Goal: Task Accomplishment & Management: Manage account settings

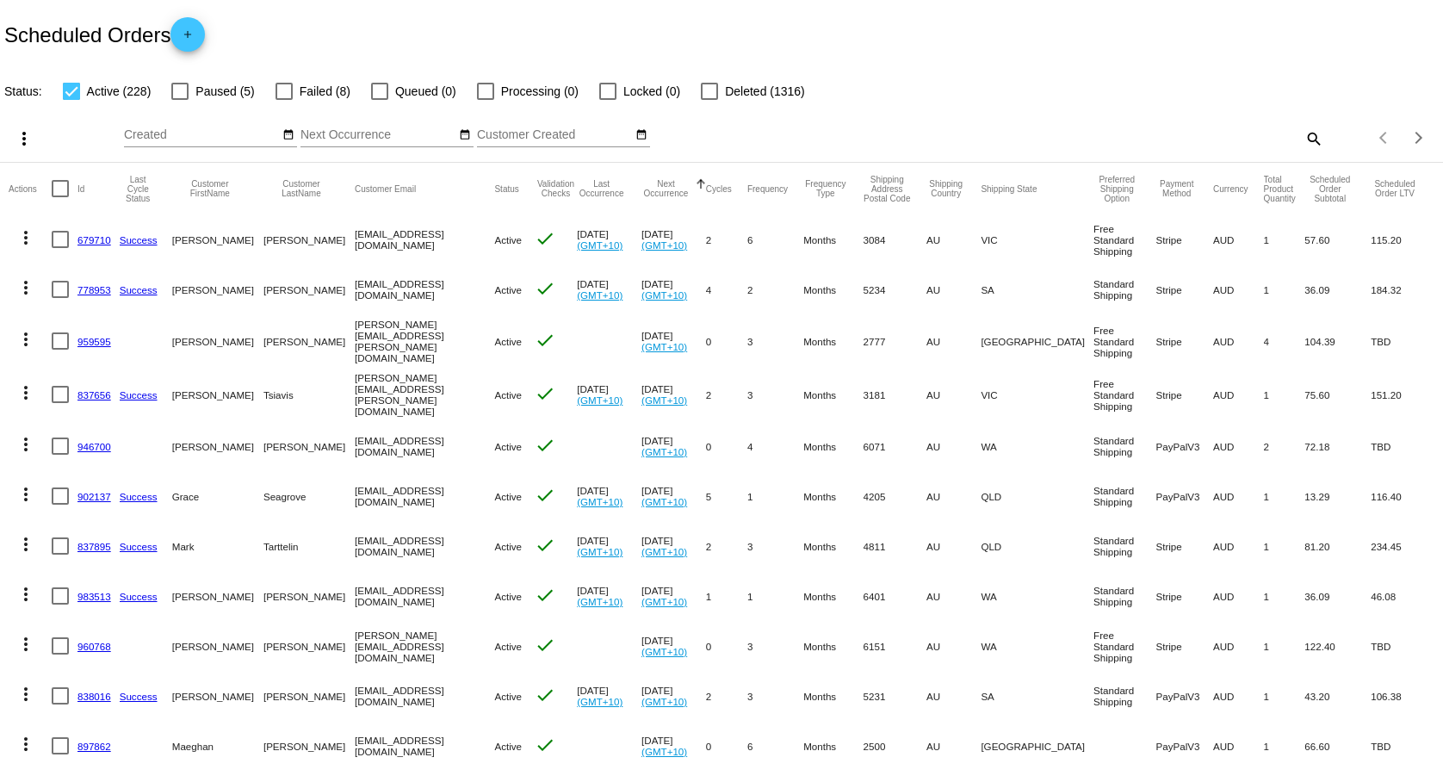
click at [1303, 142] on mat-icon "search" at bounding box center [1313, 138] width 21 height 27
paste input "[EMAIL_ADDRESS][DOMAIN_NAME]"
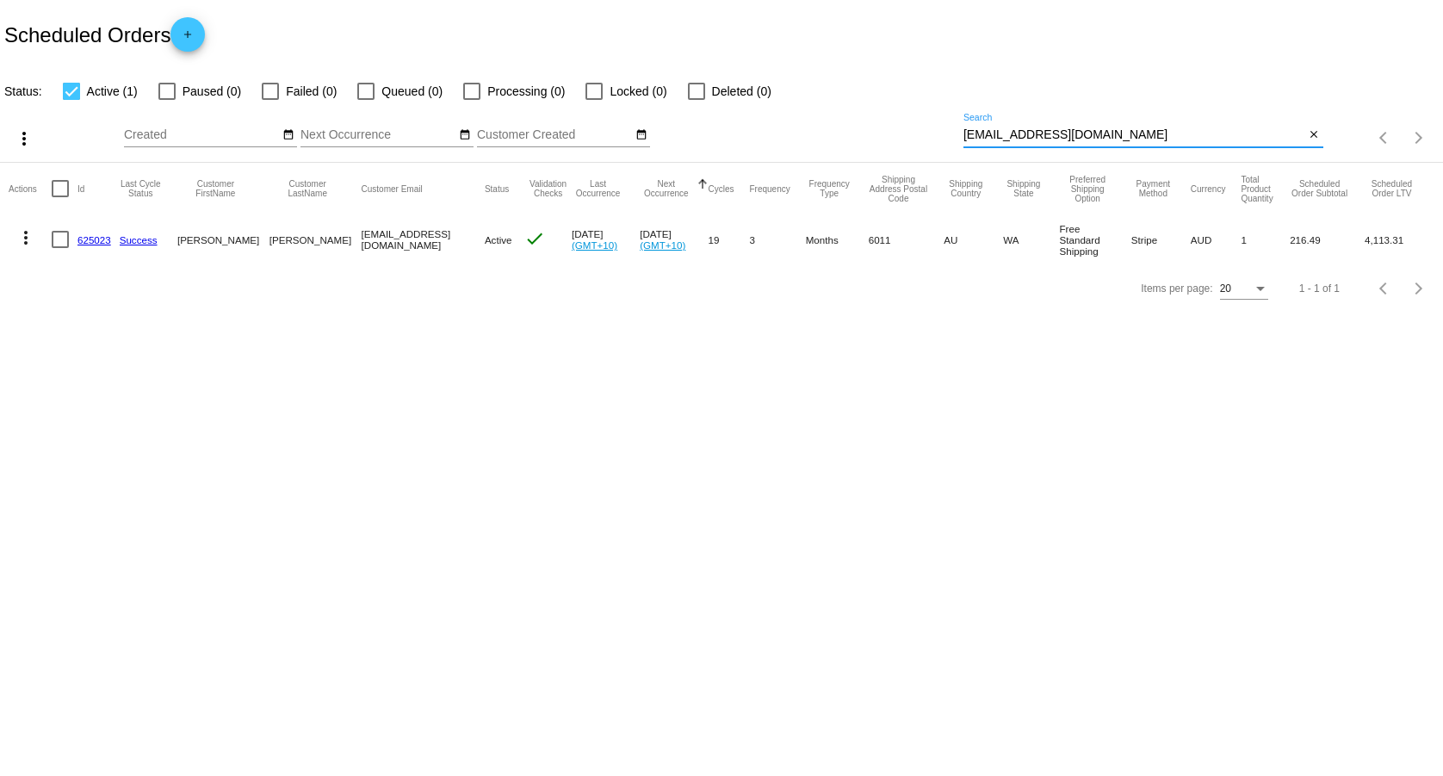
type input "[EMAIL_ADDRESS][DOMAIN_NAME]"
click at [25, 240] on mat-icon "more_vert" at bounding box center [25, 237] width 21 height 21
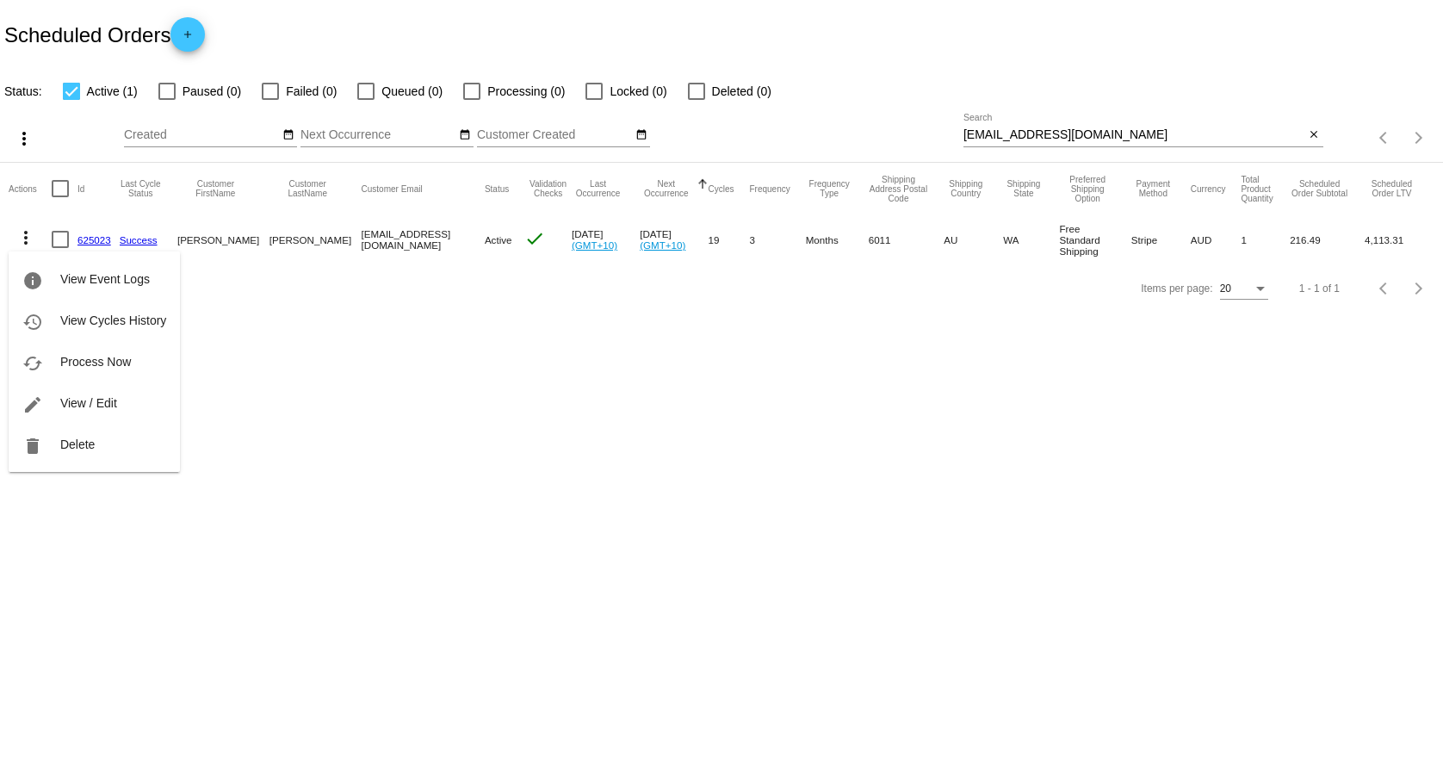
click at [546, 387] on div at bounding box center [721, 388] width 1443 height 776
click at [24, 238] on mat-icon "more_vert" at bounding box center [25, 237] width 21 height 21
click at [90, 313] on button "history View Cycles History" at bounding box center [94, 320] width 171 height 41
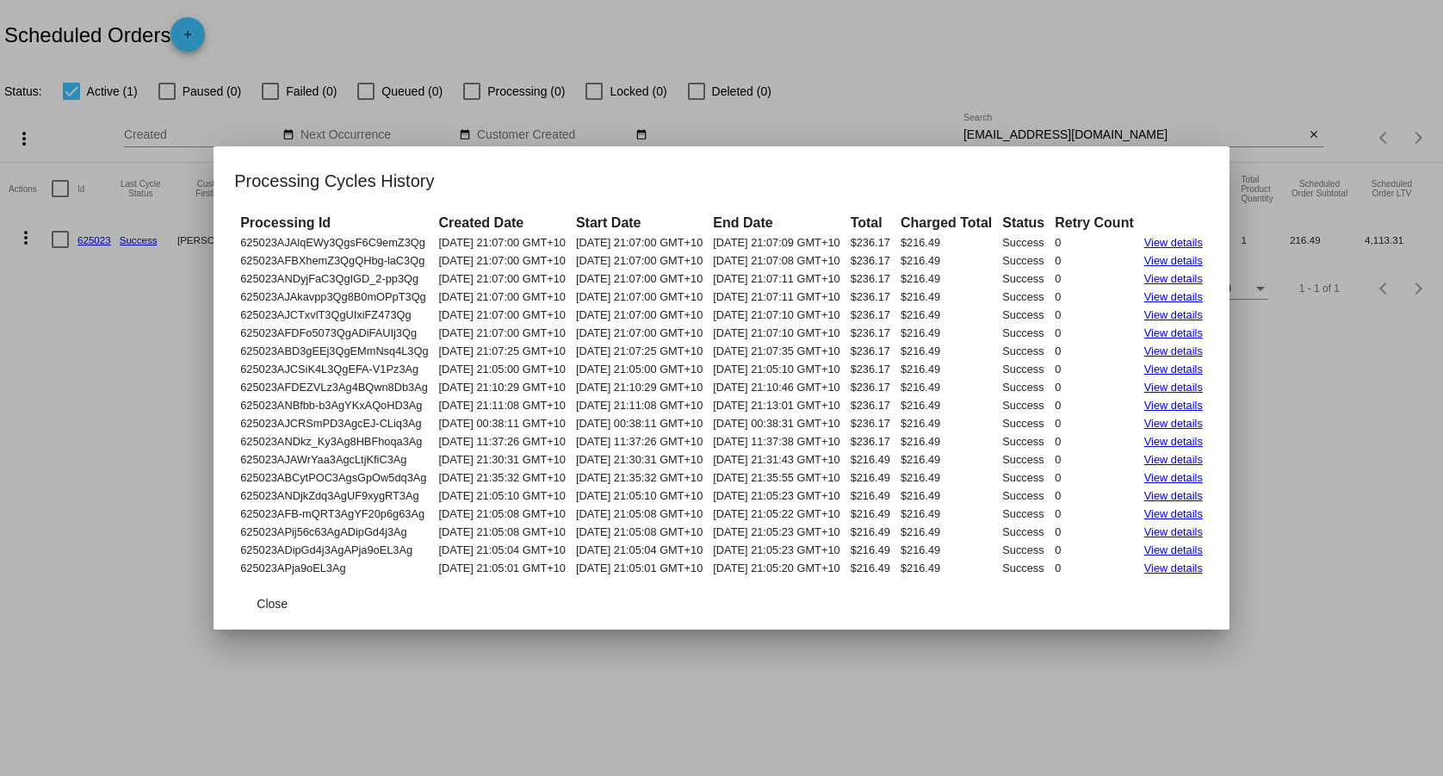
click at [137, 409] on div at bounding box center [721, 388] width 1443 height 776
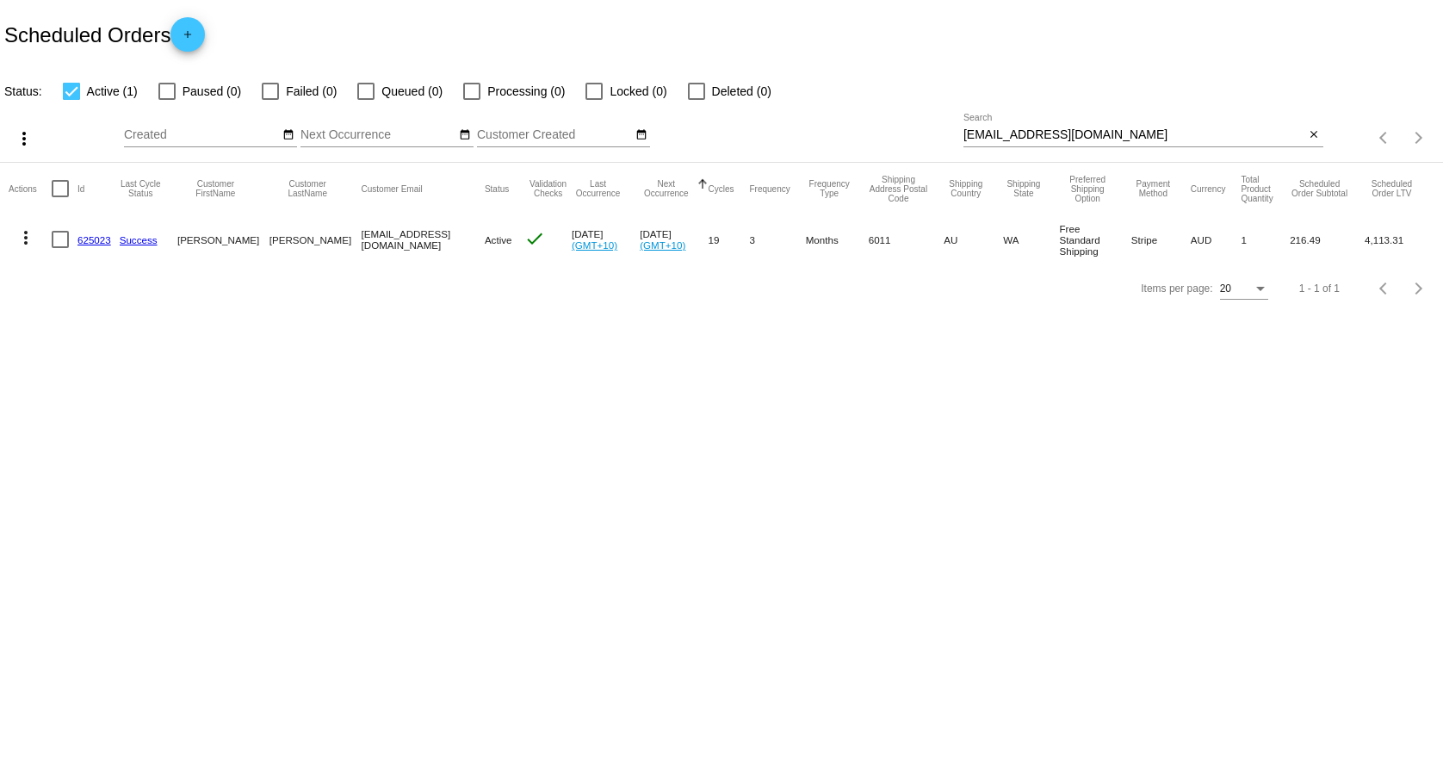
click at [27, 238] on mat-icon "more_vert" at bounding box center [25, 237] width 21 height 21
click at [65, 410] on button "edit View / Edit" at bounding box center [94, 402] width 171 height 41
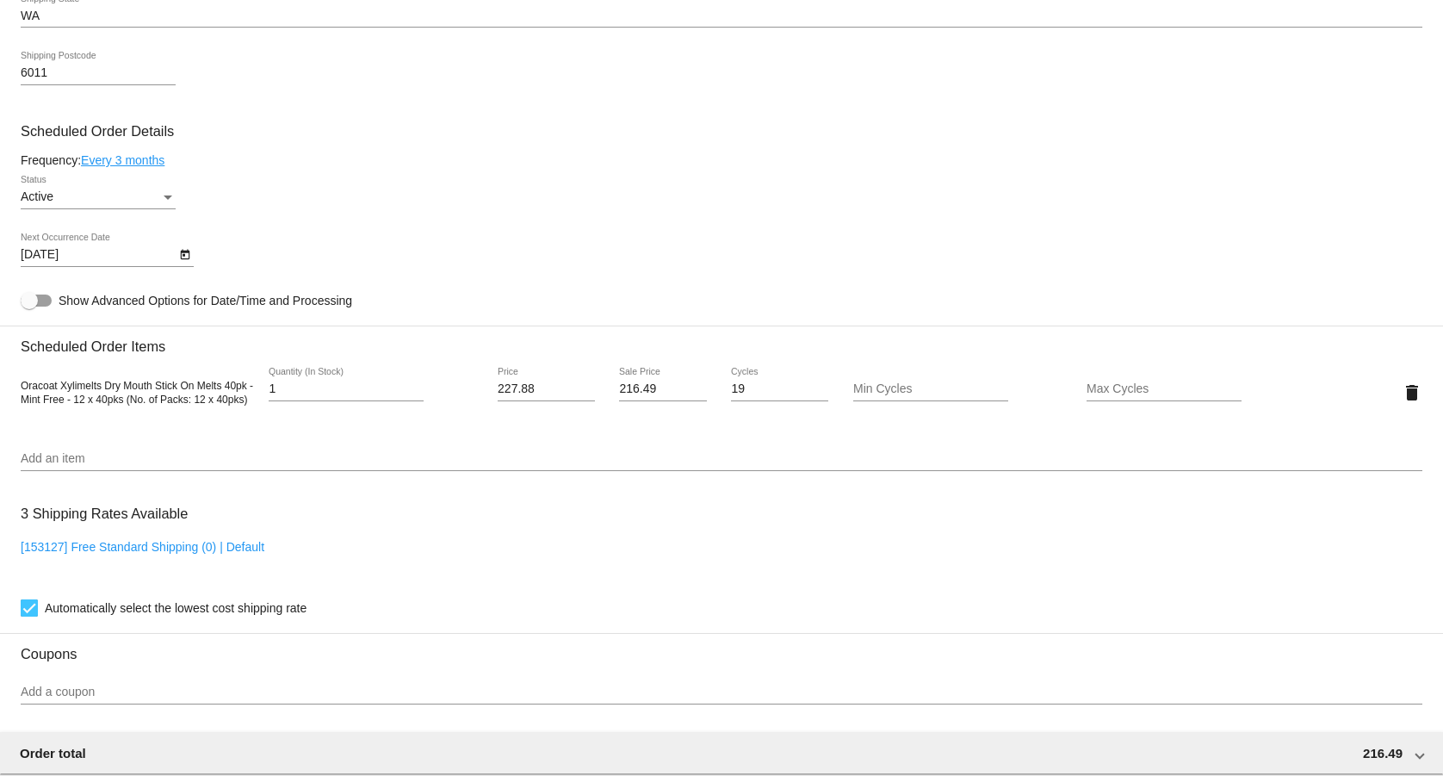
scroll to position [878, 0]
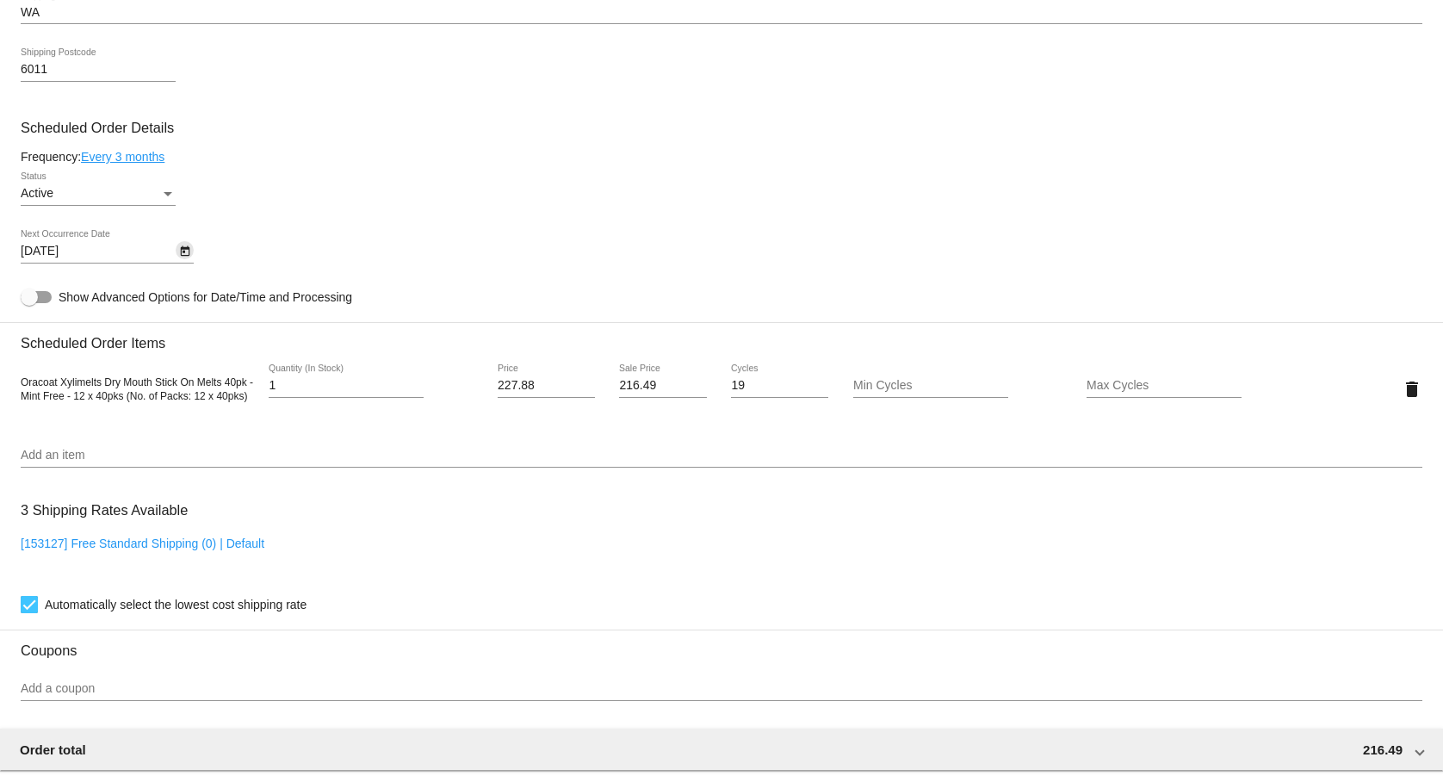
click at [185, 256] on icon "Open calendar" at bounding box center [185, 251] width 12 height 21
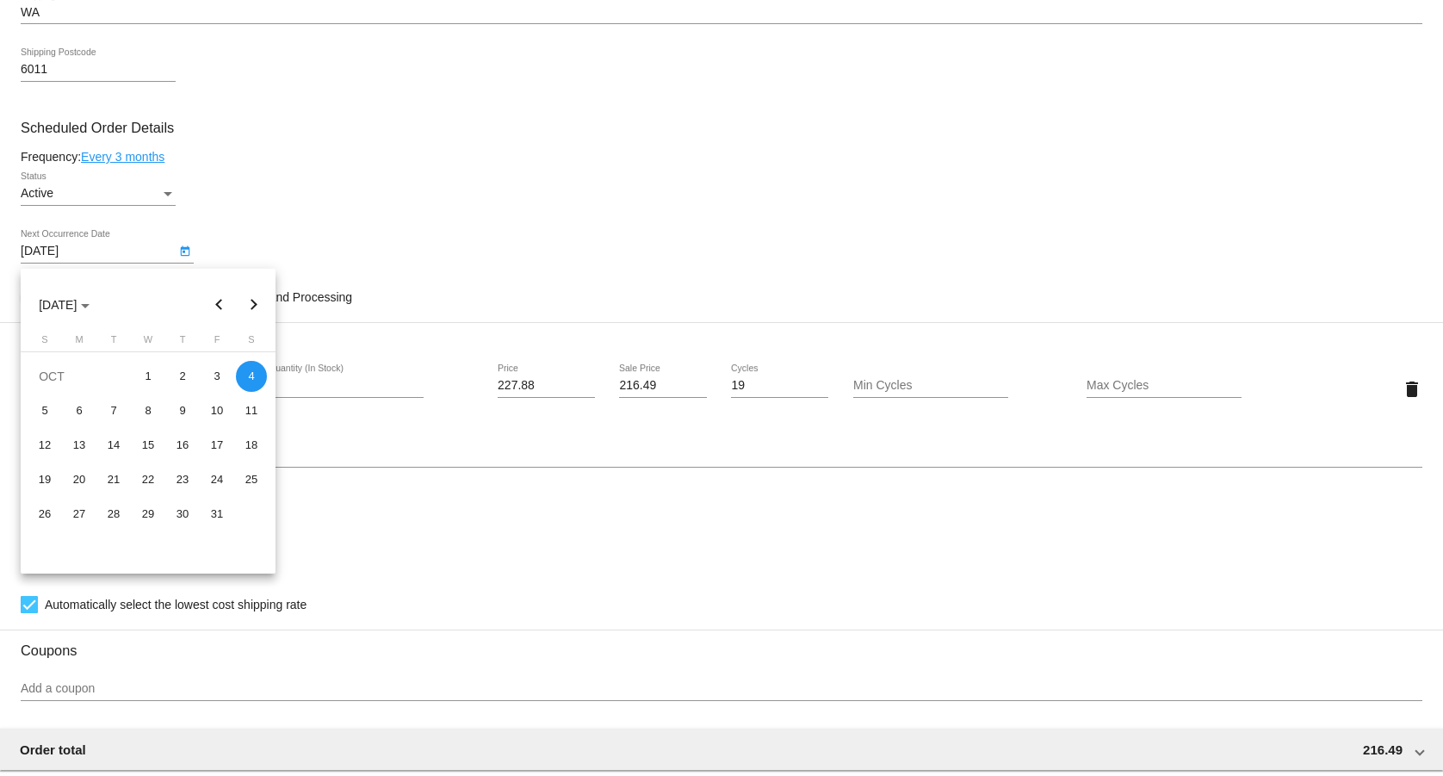
click at [220, 305] on button "Previous month" at bounding box center [219, 305] width 34 height 34
click at [75, 449] on div "8" at bounding box center [79, 445] width 31 height 31
type input "[DATE]"
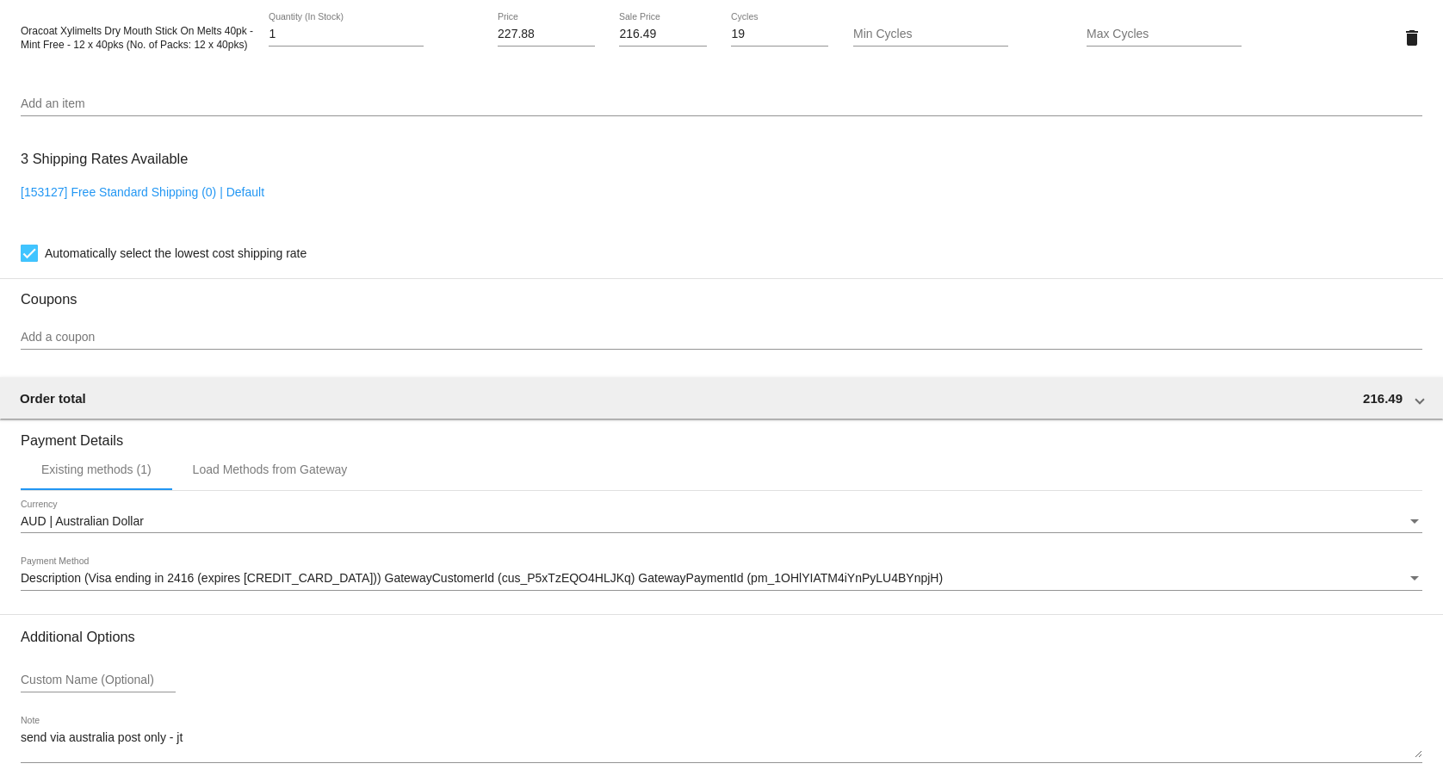
scroll to position [1318, 0]
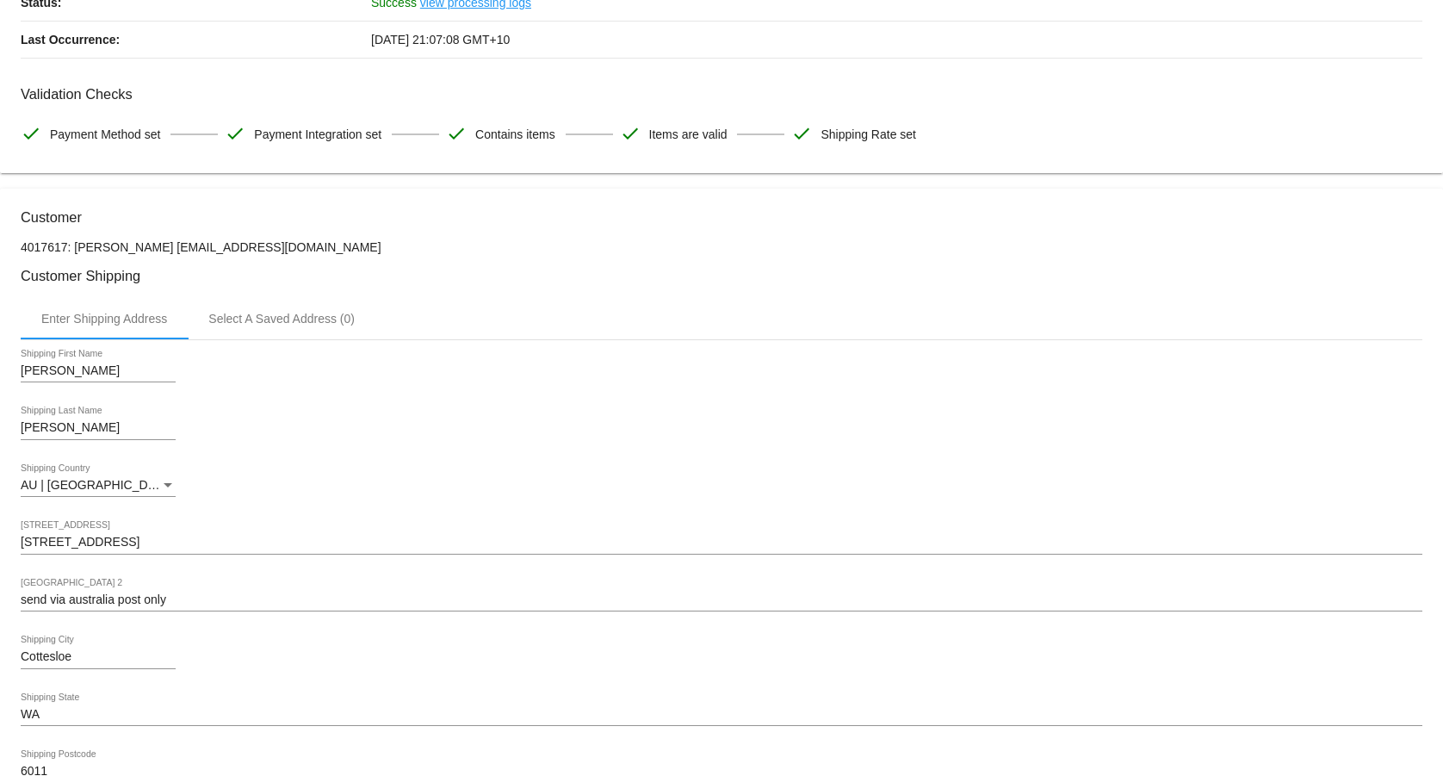
scroll to position [0, 0]
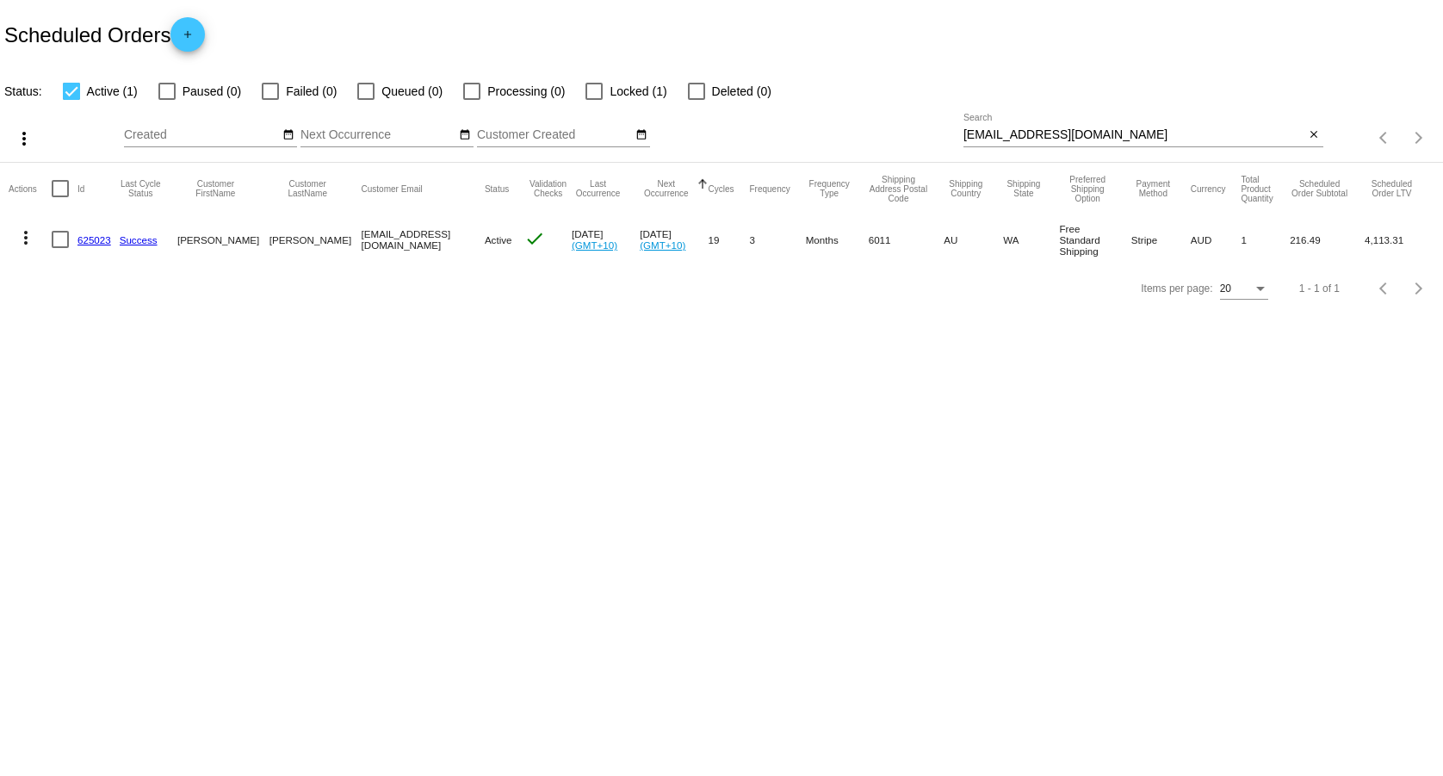
click at [24, 238] on mat-icon "more_vert" at bounding box center [25, 237] width 21 height 21
click at [94, 363] on span "Process Now" at bounding box center [95, 362] width 71 height 14
